Goal: Transaction & Acquisition: Purchase product/service

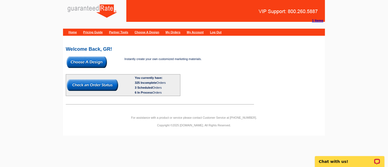
click at [180, 32] on link "My Orders" at bounding box center [173, 32] width 15 height 3
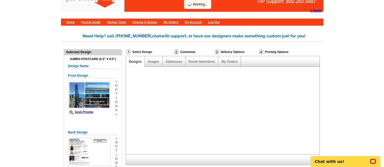
scroll to position [10, 0]
click at [228, 62] on link "My Orders" at bounding box center [229, 62] width 16 height 4
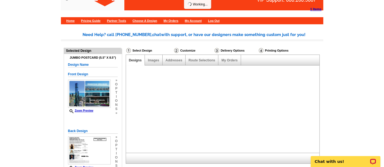
scroll to position [0, 0]
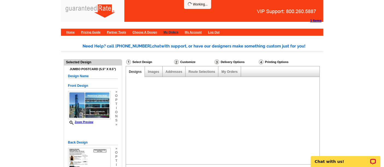
click at [178, 32] on link "My Orders" at bounding box center [170, 32] width 15 height 3
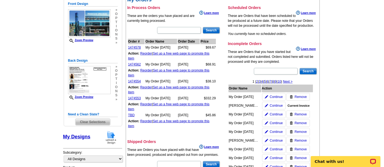
scroll to position [82, 0]
click at [271, 103] on span "Continue" at bounding box center [275, 105] width 13 height 5
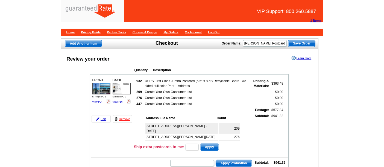
click at [100, 112] on td "FRONT St Regis PC 1 View PDF BACK" at bounding box center [112, 109] width 42 height 66
click at [99, 118] on link "Edit" at bounding box center [100, 119] width 19 height 8
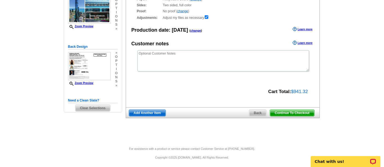
scroll to position [75, 0]
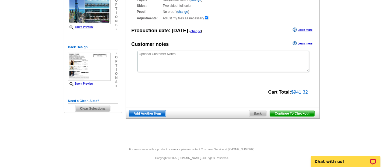
click at [253, 111] on span "Back" at bounding box center [257, 113] width 17 height 7
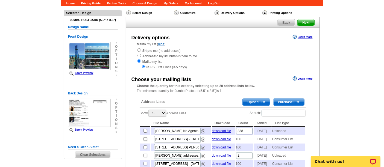
scroll to position [30, 0]
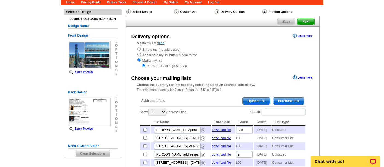
click at [286, 100] on span "Purchase List" at bounding box center [288, 101] width 31 height 7
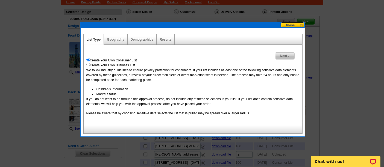
click at [280, 53] on span "Next" at bounding box center [284, 56] width 19 height 7
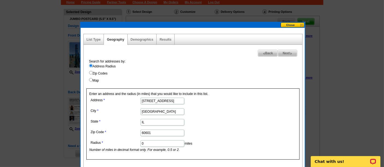
click at [171, 101] on input "[STREET_ADDRESS]" at bounding box center [162, 101] width 44 height 7
click at [175, 102] on input "[STREET_ADDRESS]" at bounding box center [162, 101] width 44 height 7
click at [160, 99] on input "[STREET_ADDRESS]" at bounding box center [162, 101] width 44 height 7
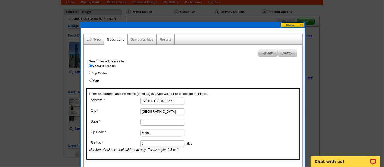
paste input "text"
type input "[STREET_ADDRESS]"
click at [167, 146] on dd "0 miles Number of miles in decimal format only. For example, 0.5 or 2." at bounding box center [161, 145] width 145 height 13
click at [167, 142] on input "0" at bounding box center [162, 143] width 44 height 7
click at [285, 52] on span "Next" at bounding box center [287, 53] width 19 height 7
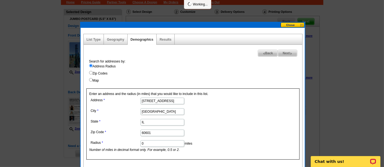
select select
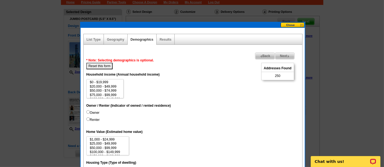
click at [275, 76] on span "250" at bounding box center [277, 75] width 5 height 5
copy span "250"
click at [287, 55] on img at bounding box center [288, 56] width 2 height 2
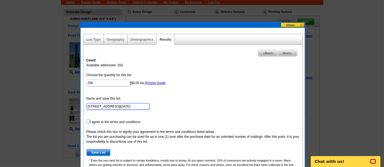
drag, startPoint x: 115, startPoint y: 105, endPoint x: 84, endPoint y: 105, distance: 30.9
click at [84, 105] on div "Count Available addresses: 250 Choose the quantity for this list: 250 ($0.00 ea…" at bounding box center [193, 123] width 218 height 137
click at [261, 57] on div "Count Available addresses: 250 Choose the quantity for this list: 250 ($0.00 ea…" at bounding box center [193, 123] width 218 height 137
click at [262, 53] on img at bounding box center [263, 53] width 2 height 2
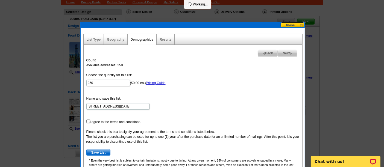
select select
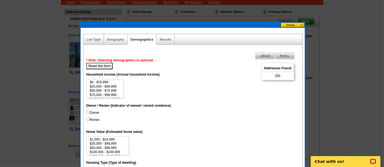
click at [260, 56] on img at bounding box center [261, 56] width 2 height 2
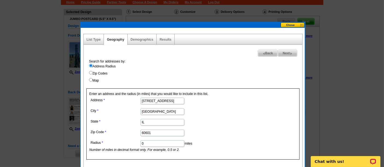
click at [287, 52] on span "Next" at bounding box center [287, 53] width 19 height 7
select select
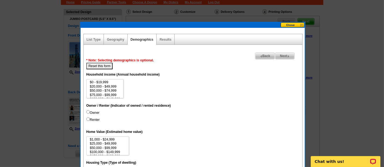
click at [286, 53] on span "Next" at bounding box center [284, 56] width 19 height 7
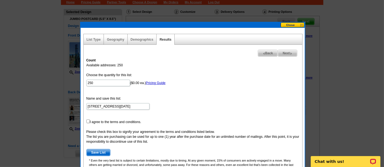
click at [88, 118] on form "Choose the quantity for this list: 250 ($0.00 ea.) Pricing Guide Name and save …" at bounding box center [192, 115] width 213 height 84
click at [88, 121] on input "checkbox" at bounding box center [88, 122] width 4 height 4
checkbox input "true"
click at [99, 149] on span "Save List" at bounding box center [99, 152] width 24 height 7
